Goal: Task Accomplishment & Management: Complete application form

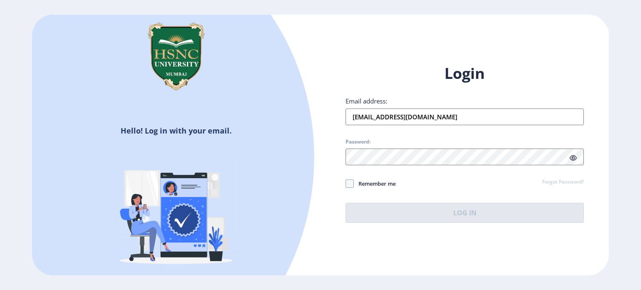
click at [442, 118] on input "[EMAIL_ADDRESS][DOMAIN_NAME]" at bounding box center [464, 116] width 238 height 17
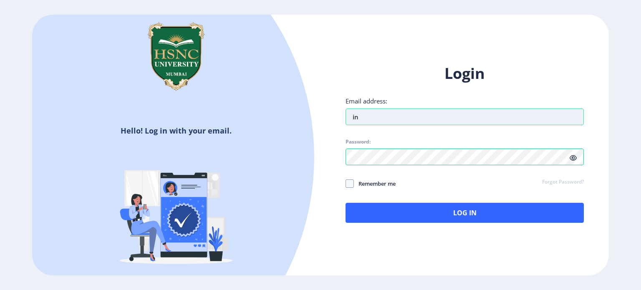
type input "n"
type input "[EMAIL_ADDRESS][DOMAIN_NAME]"
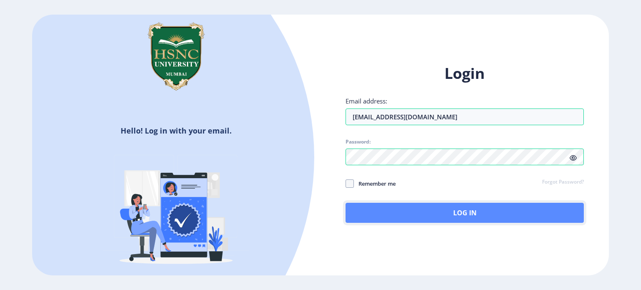
click at [379, 206] on button "Log In" at bounding box center [464, 213] width 238 height 20
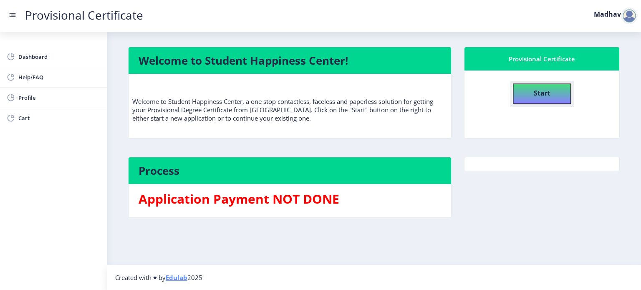
click at [513, 90] on button "Start" at bounding box center [541, 93] width 58 height 21
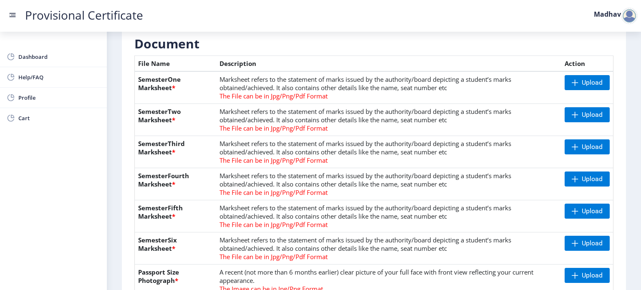
scroll to position [198, 0]
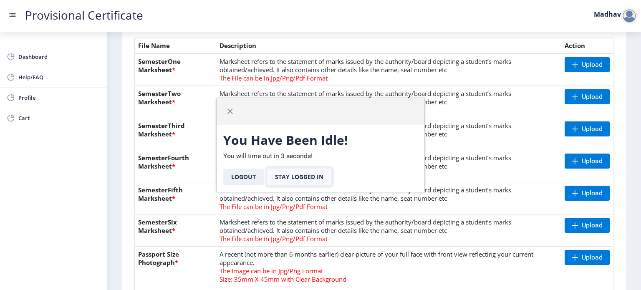
click at [309, 177] on button "Stay Logged In" at bounding box center [299, 176] width 64 height 17
click at [281, 178] on button "Stay Logged In" at bounding box center [299, 176] width 64 height 17
click at [230, 110] on span "button" at bounding box center [229, 111] width 7 height 7
click at [290, 174] on button "Stay Logged In" at bounding box center [299, 176] width 64 height 17
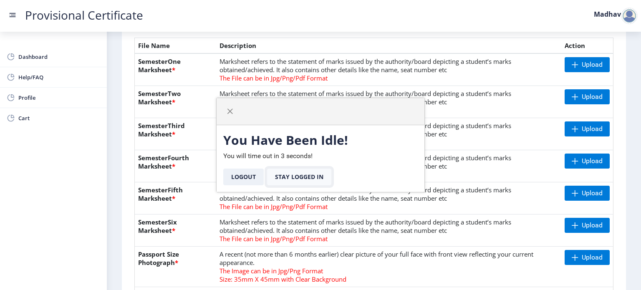
click at [290, 174] on button "Stay Logged In" at bounding box center [299, 176] width 64 height 17
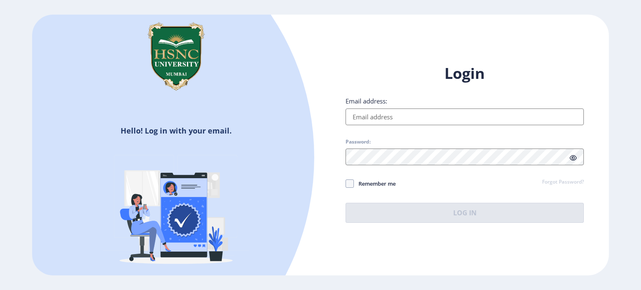
type input "[EMAIL_ADDRESS][DOMAIN_NAME]"
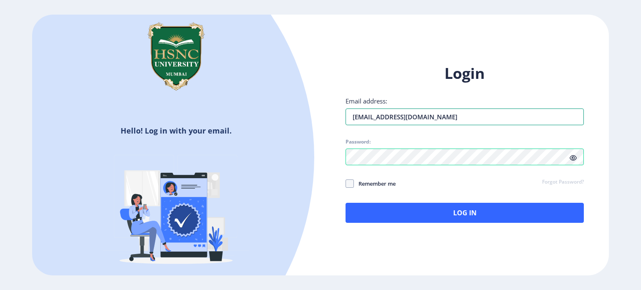
drag, startPoint x: 453, startPoint y: 118, endPoint x: 318, endPoint y: 115, distance: 134.7
click at [318, 115] on div "Hello! Log in with your email. Don't have an account? Register Login Email addr…" at bounding box center [320, 145] width 576 height 261
type input "[EMAIL_ADDRESS][DOMAIN_NAME]"
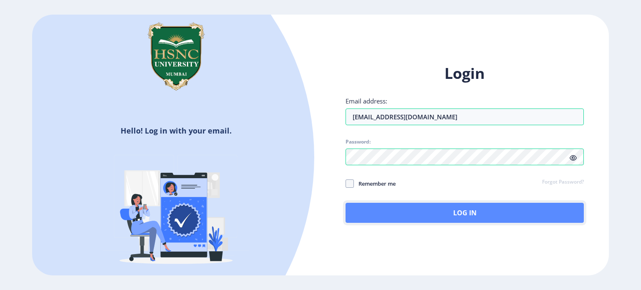
click at [515, 217] on button "Log In" at bounding box center [464, 213] width 238 height 20
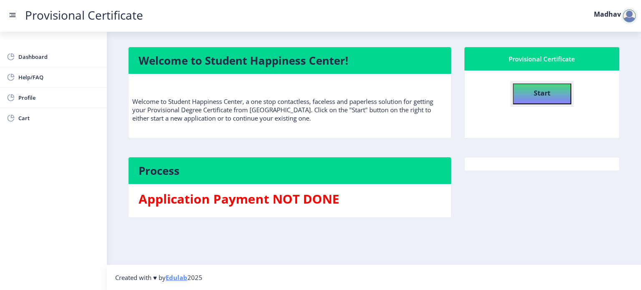
click at [540, 100] on button "Start" at bounding box center [541, 93] width 58 height 21
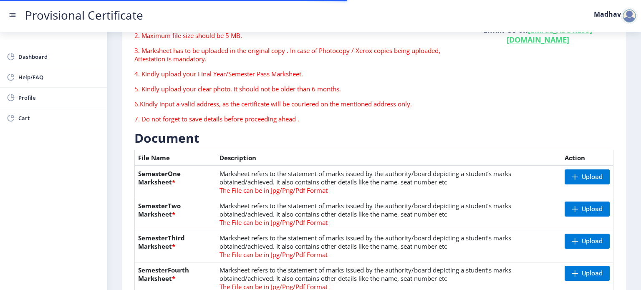
scroll to position [167, 0]
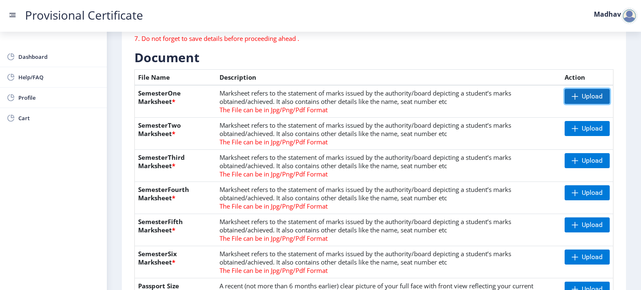
click at [576, 99] on span "Upload" at bounding box center [586, 96] width 45 height 15
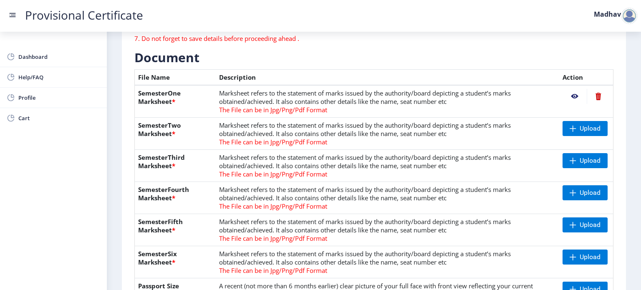
click at [572, 96] on nb-action at bounding box center [574, 96] width 24 height 15
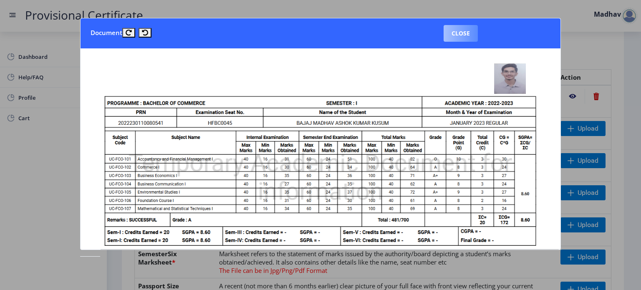
click at [451, 30] on button "Close" at bounding box center [460, 33] width 34 height 17
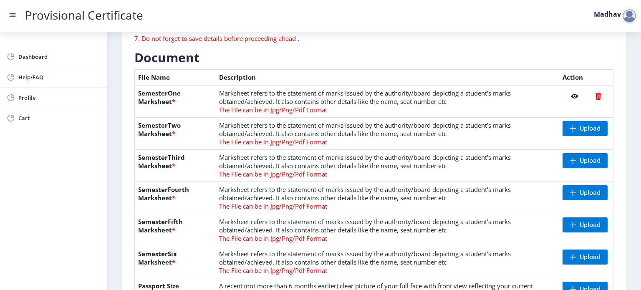
click at [594, 138] on td "Upload" at bounding box center [586, 134] width 54 height 32
click at [586, 132] on span "Upload" at bounding box center [589, 128] width 21 height 8
click at [567, 163] on span "Upload" at bounding box center [584, 160] width 45 height 15
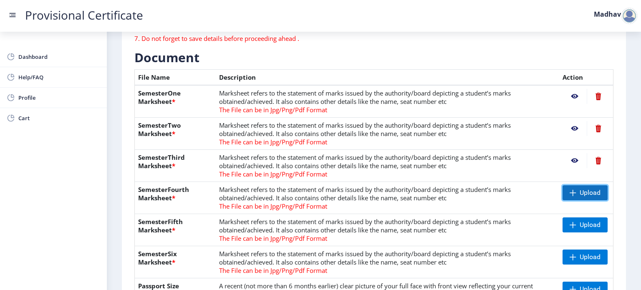
click at [583, 195] on span "Upload" at bounding box center [589, 192] width 21 height 8
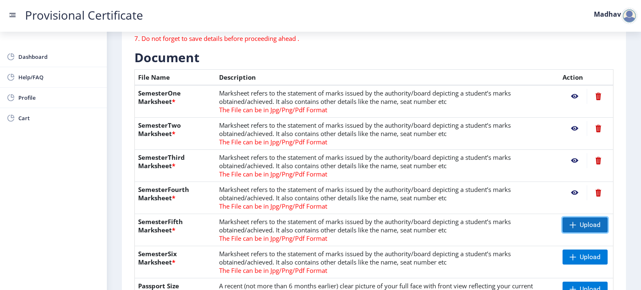
click at [585, 229] on span "Upload" at bounding box center [584, 224] width 45 height 15
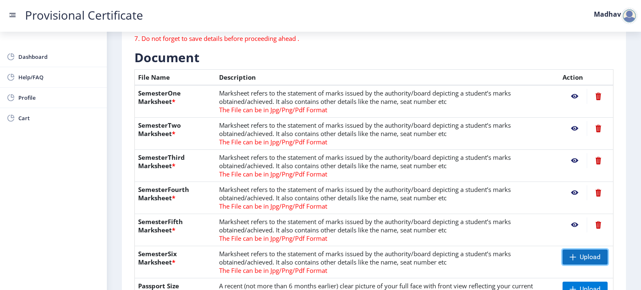
click at [594, 257] on span "Upload" at bounding box center [589, 257] width 21 height 8
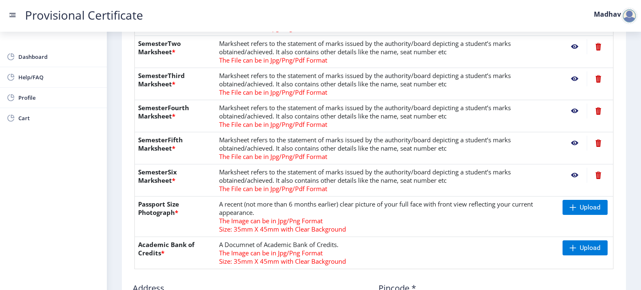
scroll to position [250, 0]
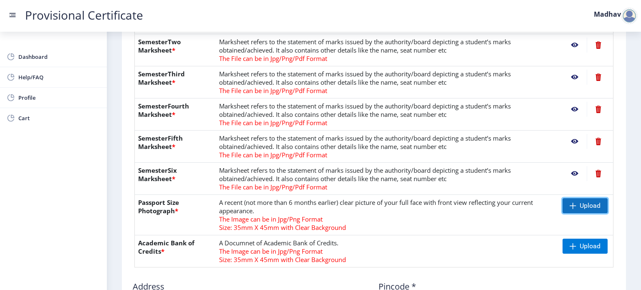
click at [572, 202] on span at bounding box center [572, 205] width 7 height 7
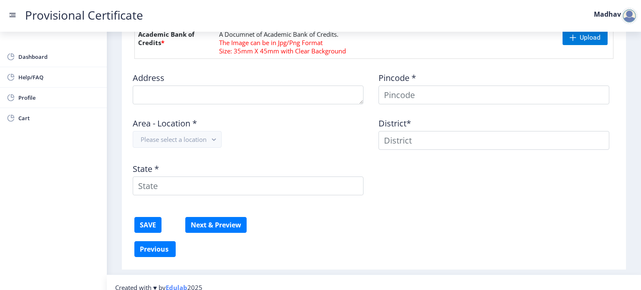
scroll to position [375, 0]
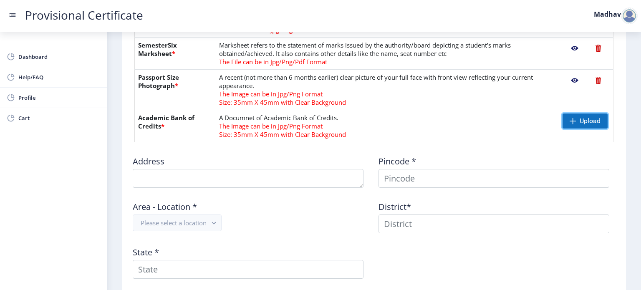
click at [572, 123] on span "Upload" at bounding box center [584, 120] width 45 height 15
click at [569, 122] on span at bounding box center [572, 121] width 7 height 7
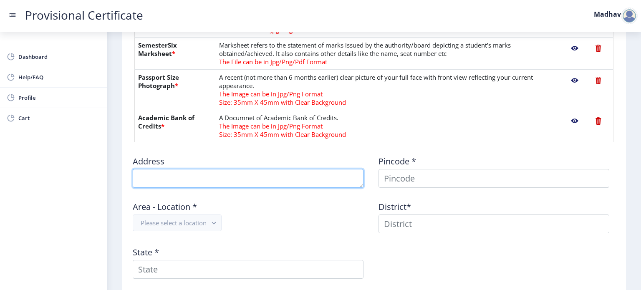
click at [233, 175] on textarea at bounding box center [248, 178] width 231 height 19
type textarea "FLAT NO 1004,10TH FLOOR, D WING, UPPER EAST 97, UPPER GOVIND NAGAR, KAILASH PUR…"
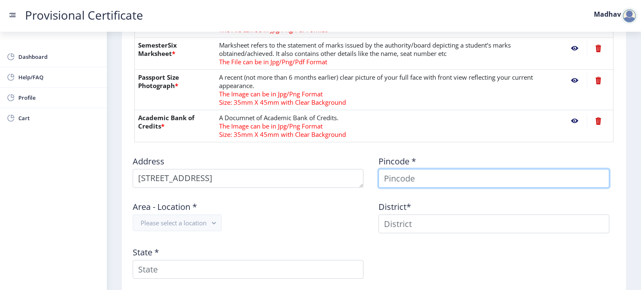
type input "Madhav"
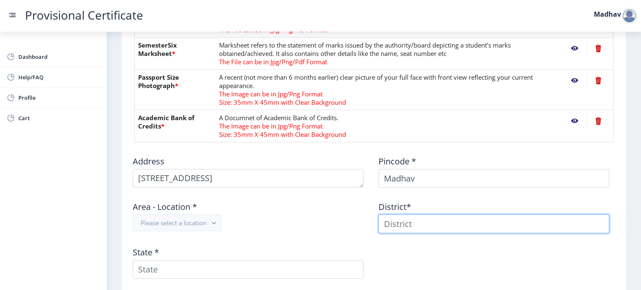
type input "Madhav"
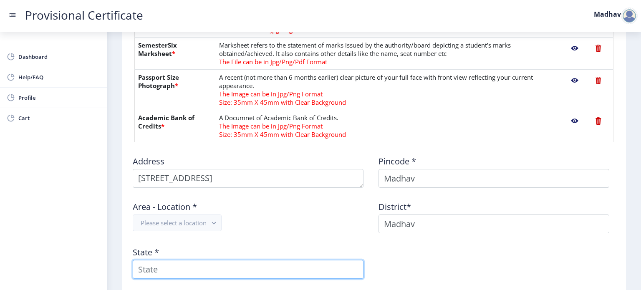
type input "Maharashtra"
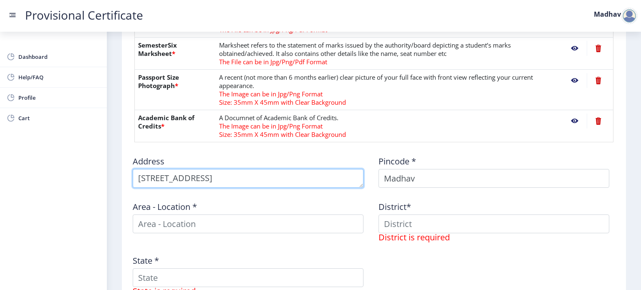
scroll to position [24, 0]
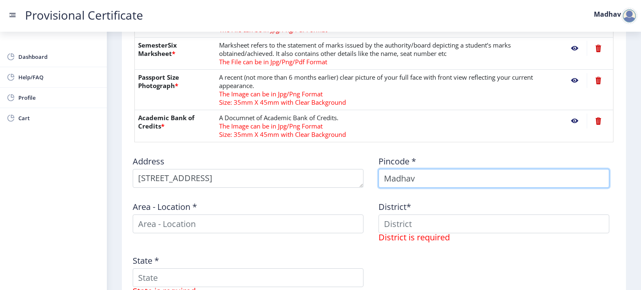
click at [419, 181] on input "Madhav" at bounding box center [493, 178] width 231 height 19
type input "M"
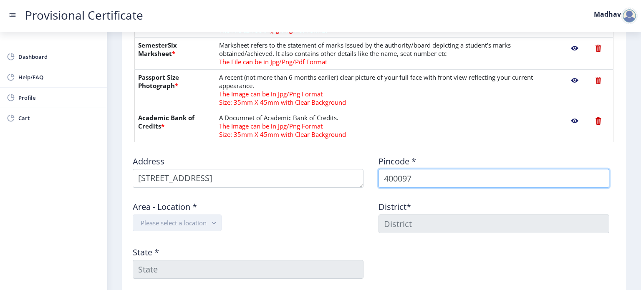
type input "400097"
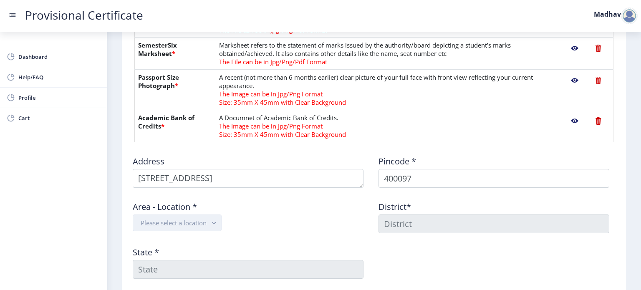
click at [177, 225] on button "Please select a location" at bounding box center [177, 222] width 89 height 17
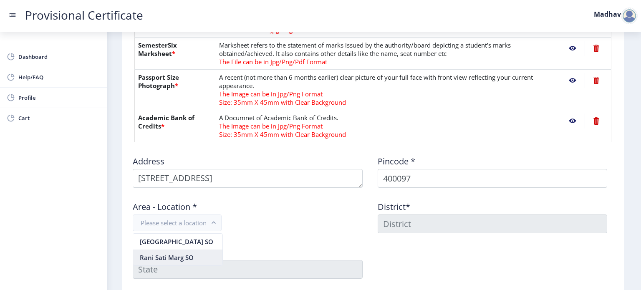
click at [181, 253] on nb-option "Rani Sati Marg SO" at bounding box center [177, 257] width 89 height 16
type input "MUMBAI SUBURBAN"
type input "Maharashtra"
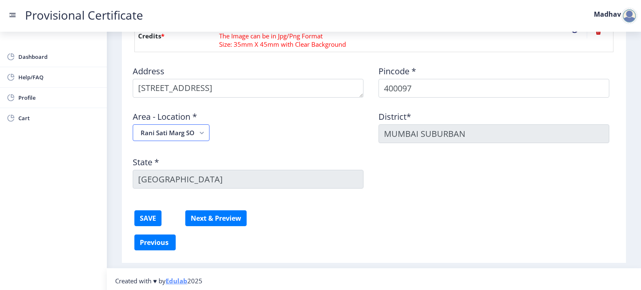
scroll to position [467, 0]
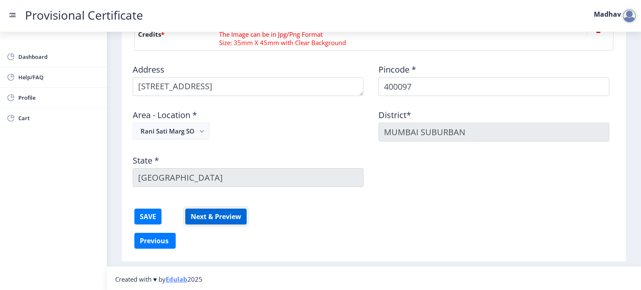
click at [214, 215] on button "Next & Preview" at bounding box center [215, 217] width 61 height 16
click at [207, 219] on button "Next & Preview" at bounding box center [215, 217] width 61 height 16
click at [137, 219] on button "SAVE" at bounding box center [147, 217] width 27 height 16
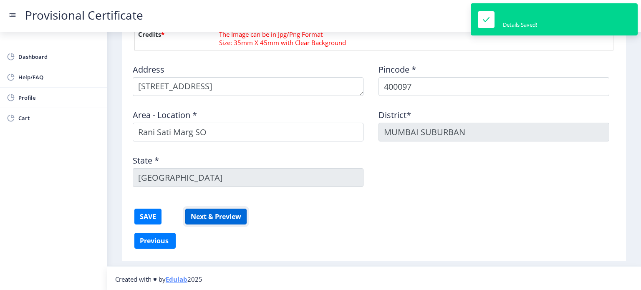
click at [229, 216] on button "Next & Preview" at bounding box center [215, 217] width 61 height 16
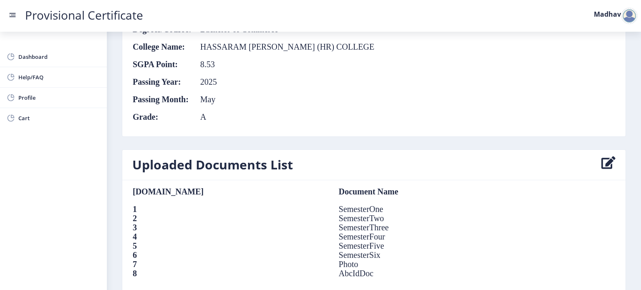
scroll to position [577, 0]
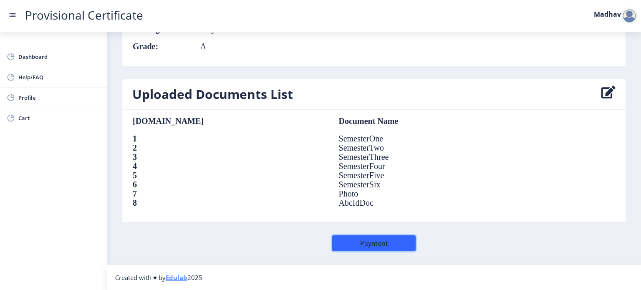
click at [353, 241] on button "Payment" at bounding box center [373, 243] width 83 height 16
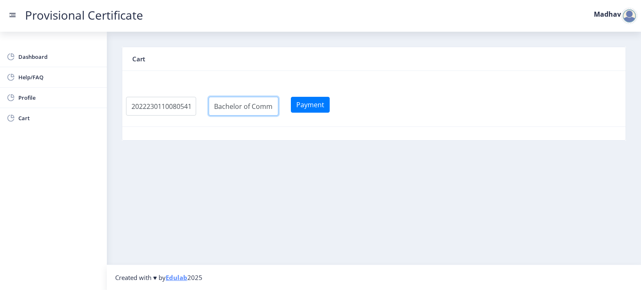
click at [196, 111] on input "textarea" at bounding box center [161, 106] width 70 height 19
click at [321, 106] on button "Payment" at bounding box center [310, 105] width 39 height 16
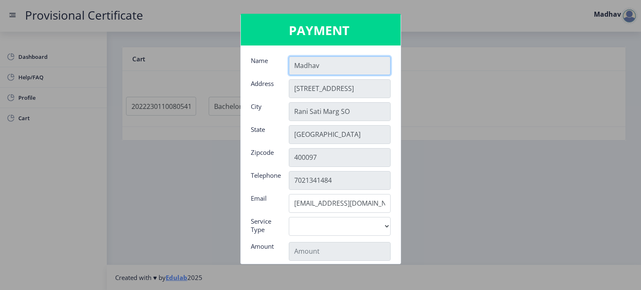
scroll to position [83, 0]
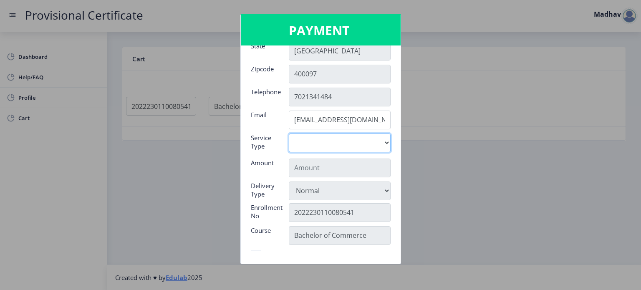
click at [319, 145] on select "Digital" at bounding box center [340, 142] width 102 height 19
select select "old"
click at [289, 133] on select "Digital" at bounding box center [340, 142] width 102 height 19
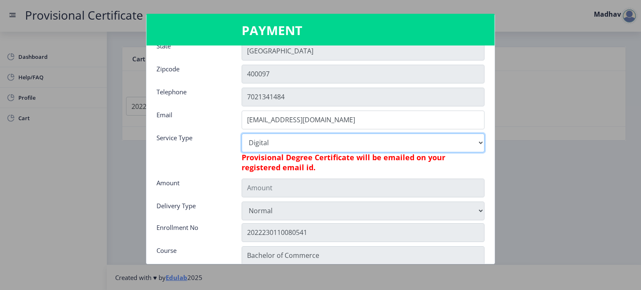
type input "795"
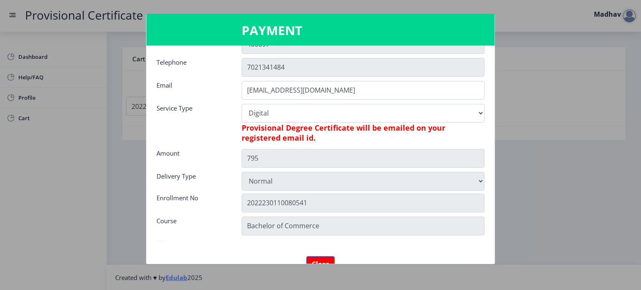
scroll to position [152, 0]
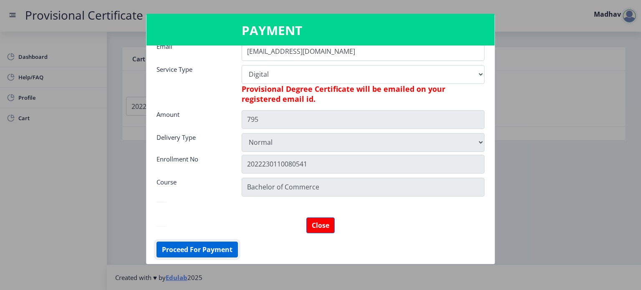
click at [214, 246] on button "Proceed For Payment" at bounding box center [196, 249] width 81 height 16
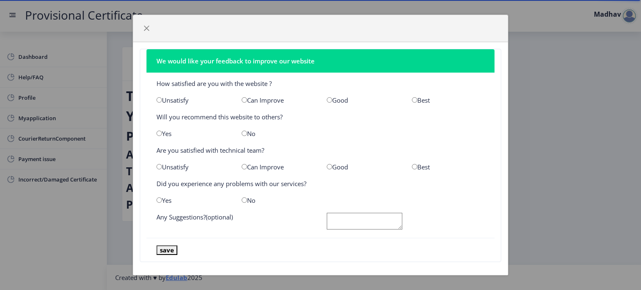
click at [327, 98] on input "radio" at bounding box center [329, 99] width 5 height 5
radio input "true"
click at [160, 131] on input "radio" at bounding box center [158, 133] width 5 height 5
radio input "true"
click at [244, 167] on input "radio" at bounding box center [243, 166] width 5 height 5
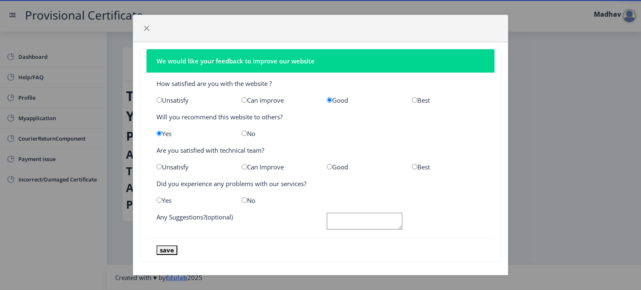
radio input "true"
click at [238, 199] on div "No" at bounding box center [277, 200] width 85 height 8
click at [237, 201] on div "No" at bounding box center [277, 200] width 85 height 8
click at [241, 200] on input "radio" at bounding box center [243, 199] width 5 height 5
radio input "true"
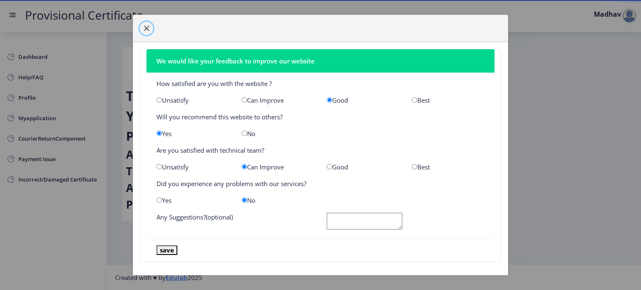
click at [147, 32] on button "button" at bounding box center [146, 28] width 13 height 13
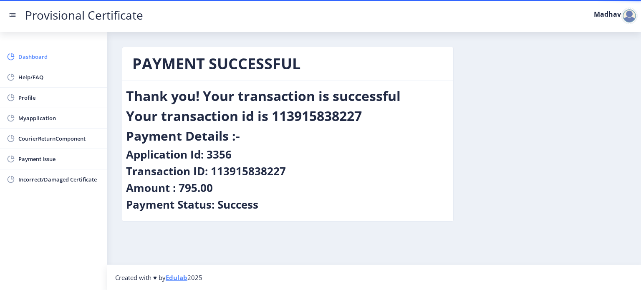
click at [50, 57] on span "Dashboard" at bounding box center [59, 57] width 82 height 10
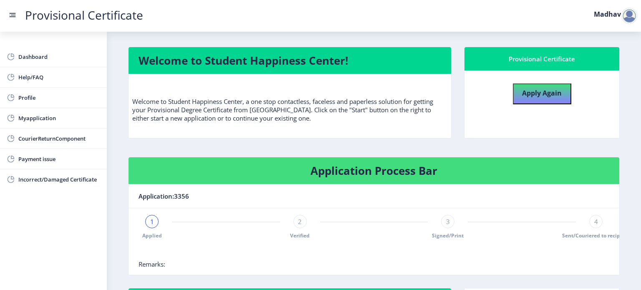
scroll to position [83, 0]
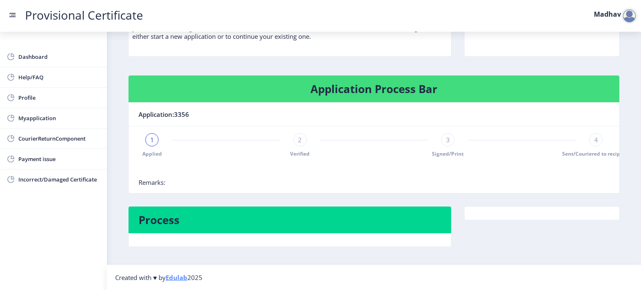
click at [264, 229] on nb-card-header "Process" at bounding box center [289, 219] width 322 height 27
click at [185, 214] on h4 "Process" at bounding box center [289, 219] width 302 height 13
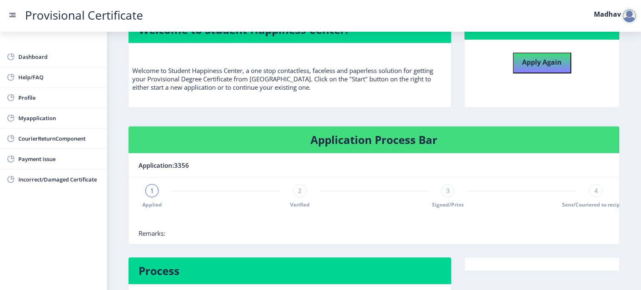
scroll to position [0, 0]
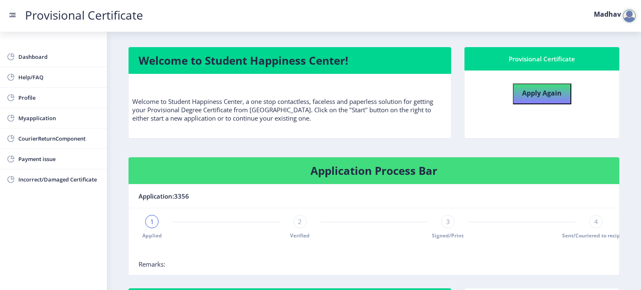
click at [446, 221] on span "3" at bounding box center [448, 221] width 4 height 8
click at [442, 234] on span "Signed/Print" at bounding box center [448, 235] width 32 height 7
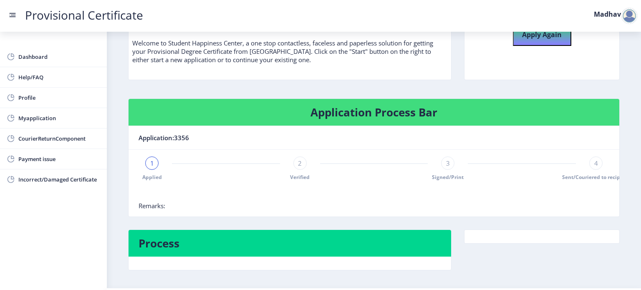
scroll to position [83, 0]
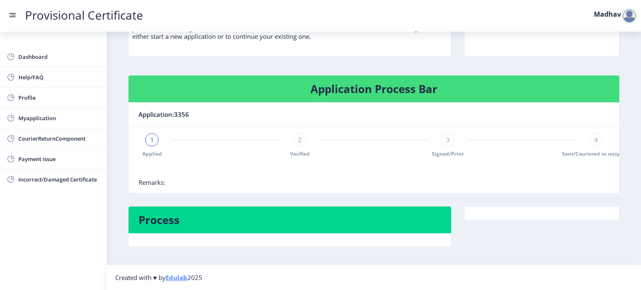
click at [307, 141] on div "1 Applied 2 Verified 3 Signed/Print 4 Sent/Couriered to recipient" at bounding box center [373, 145] width 470 height 24
click at [300, 138] on span "2" at bounding box center [300, 140] width 4 height 8
click at [298, 136] on span "2" at bounding box center [300, 140] width 4 height 8
click at [446, 141] on span "3" at bounding box center [448, 140] width 4 height 8
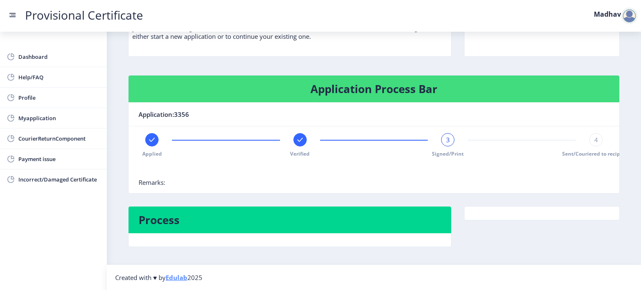
click at [598, 141] on div "4" at bounding box center [595, 139] width 13 height 13
click at [148, 141] on rect at bounding box center [152, 140] width 8 height 8
click at [148, 141] on div "1" at bounding box center [151, 139] width 13 height 13
click at [299, 136] on rect at bounding box center [300, 140] width 8 height 8
click at [449, 138] on rect at bounding box center [447, 140] width 8 height 8
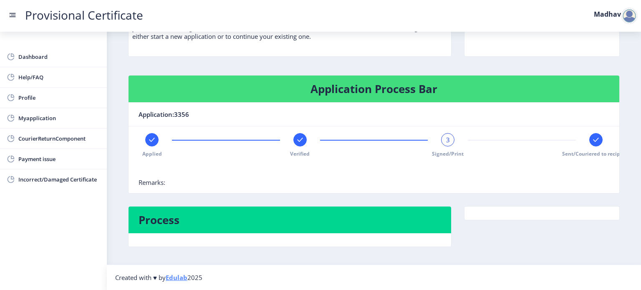
click at [592, 138] on rect at bounding box center [595, 140] width 8 height 8
click at [452, 140] on div at bounding box center [447, 139] width 13 height 13
click at [593, 140] on rect at bounding box center [595, 140] width 8 height 8
click at [289, 138] on div "Applied Verified Signed/Print 4 Sent/Couriered to recipient" at bounding box center [373, 145] width 470 height 24
click at [298, 137] on rect at bounding box center [300, 140] width 8 height 8
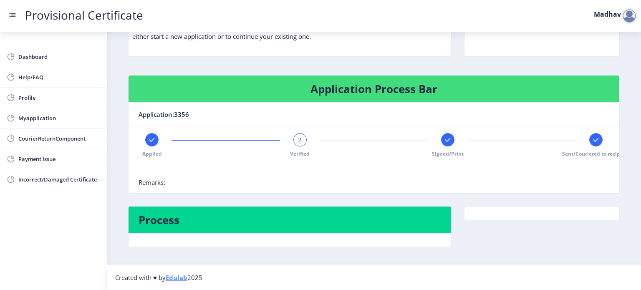
click at [149, 139] on rect at bounding box center [152, 140] width 8 height 8
click at [297, 140] on rect at bounding box center [300, 140] width 8 height 8
click at [450, 140] on div at bounding box center [447, 139] width 13 height 13
click at [594, 140] on rect at bounding box center [595, 140] width 8 height 8
drag, startPoint x: 445, startPoint y: 138, endPoint x: 432, endPoint y: 158, distance: 23.9
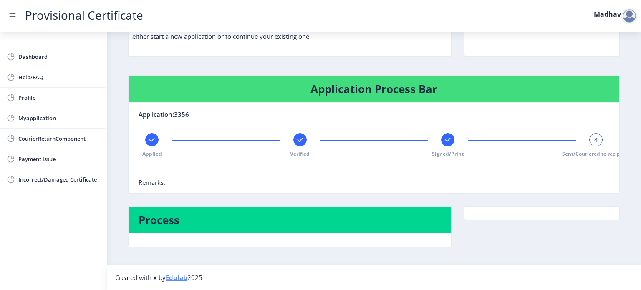
click at [432, 157] on nb-stepper "Applied Verified Signed/Print 4 Sent/Couriered to recipient" at bounding box center [373, 155] width 470 height 45
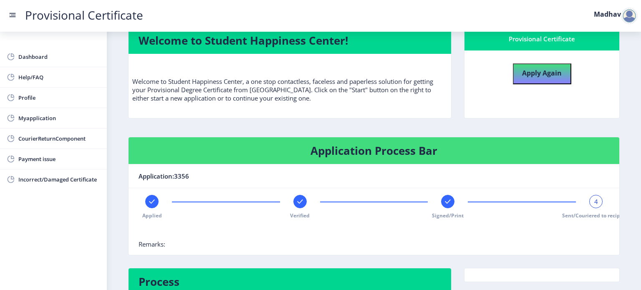
scroll to position [0, 0]
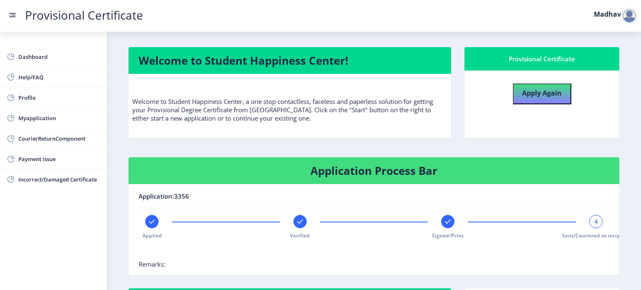
click at [239, 167] on h4 "Application Process Bar" at bounding box center [373, 170] width 470 height 13
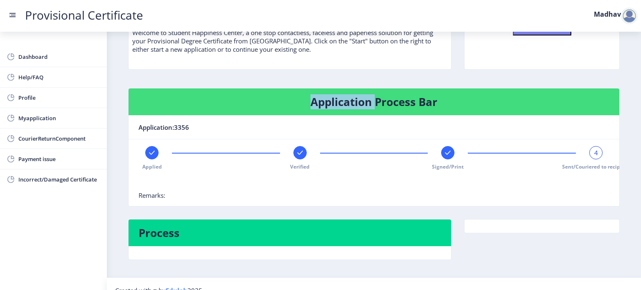
scroll to position [83, 0]
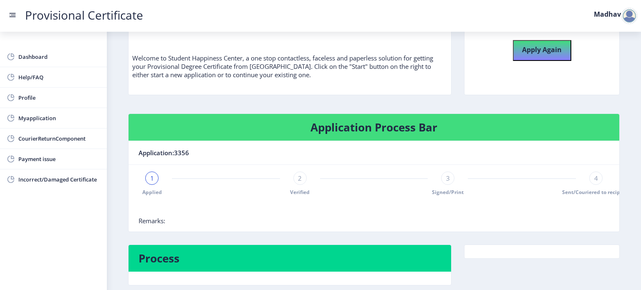
scroll to position [83, 0]
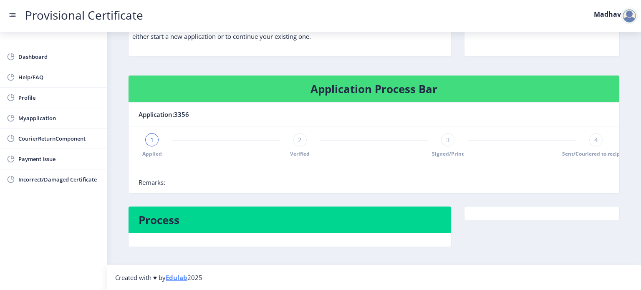
click at [154, 136] on div "1" at bounding box center [151, 139] width 13 height 13
click at [152, 139] on span "1" at bounding box center [152, 140] width 4 height 8
click at [55, 119] on span "Myapplication" at bounding box center [59, 118] width 82 height 10
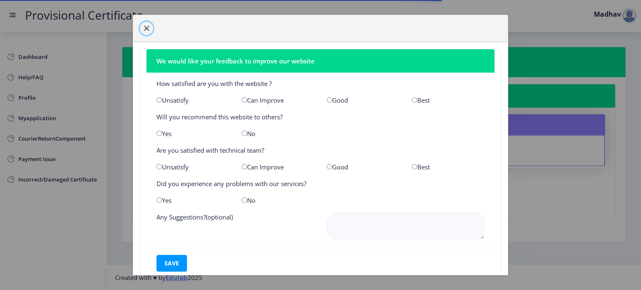
click at [144, 28] on span "button" at bounding box center [146, 28] width 7 height 7
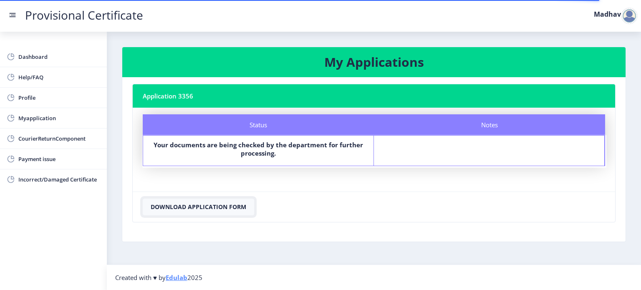
click at [203, 202] on button "Download Application Form" at bounding box center [198, 206] width 111 height 17
click at [76, 59] on span "Dashboard" at bounding box center [59, 57] width 82 height 10
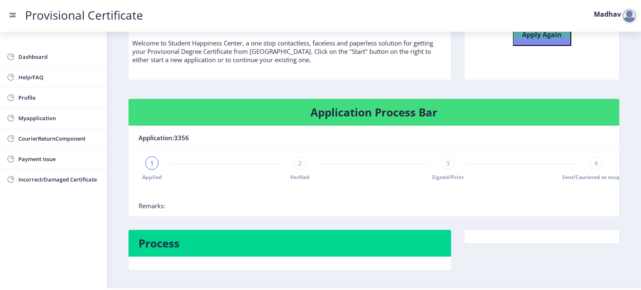
scroll to position [83, 0]
